Goal: Navigation & Orientation: Find specific page/section

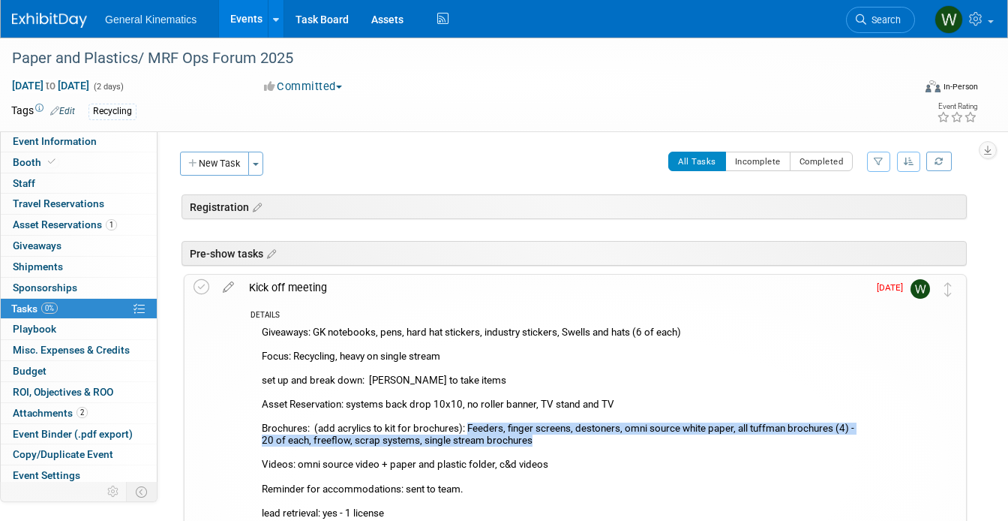
click at [26, 14] on img at bounding box center [49, 20] width 75 height 15
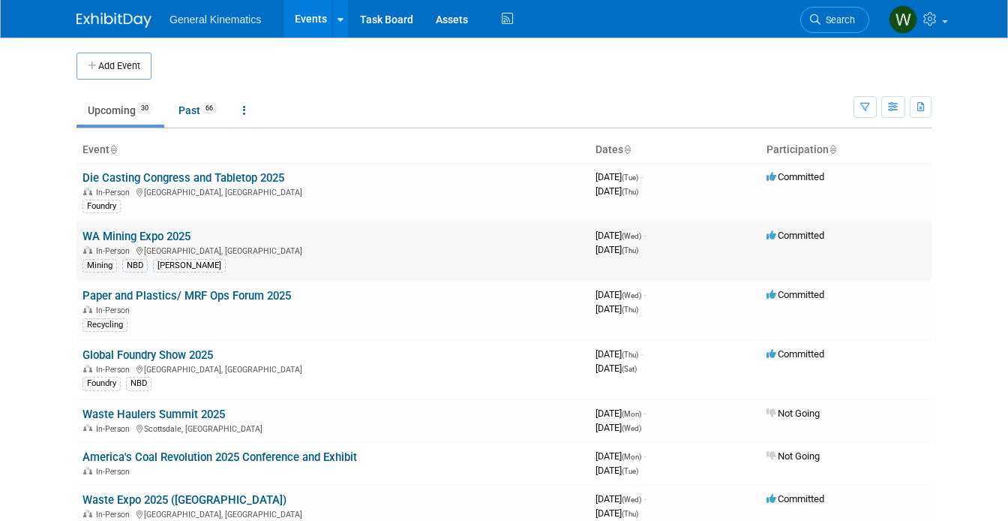
click at [164, 236] on link "WA Mining Expo 2025" at bounding box center [137, 237] width 108 height 14
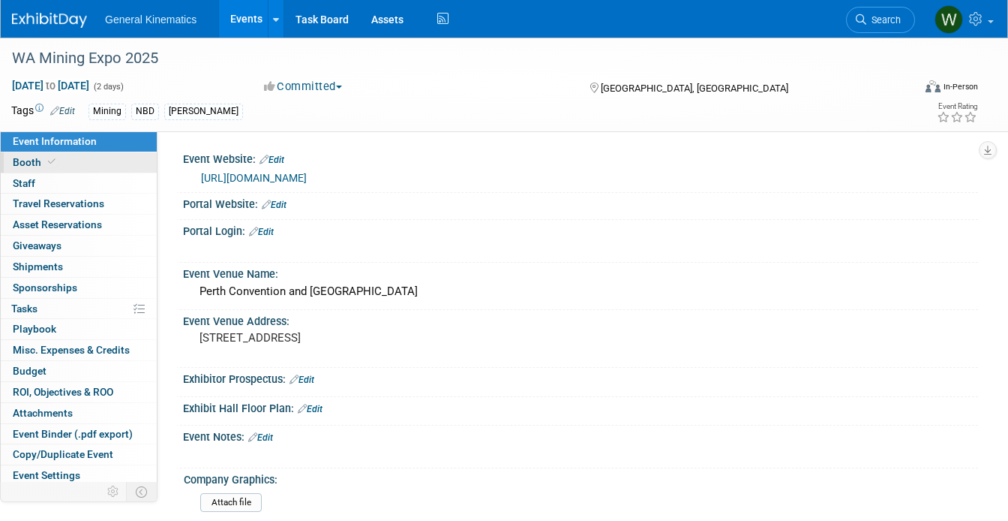
click at [77, 164] on link "Booth" at bounding box center [79, 162] width 156 height 20
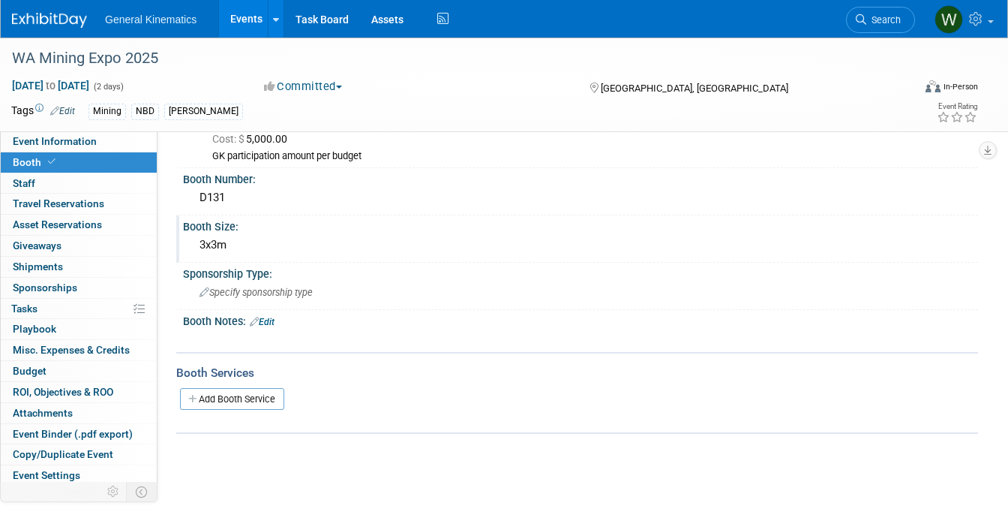
scroll to position [61, 0]
